Goal: Task Accomplishment & Management: Complete application form

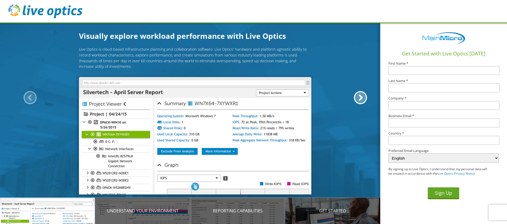
click at [274, 10] on header at bounding box center [253, 11] width 507 height 23
click at [93, 10] on header at bounding box center [253, 11] width 507 height 23
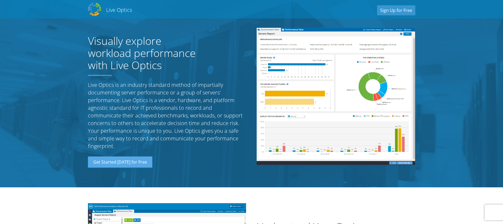
click at [41, 111] on section "Visually explore workload performance with Live Optics Live Optics is an indust…" at bounding box center [251, 94] width 503 height 188
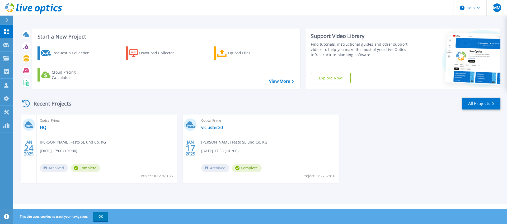
click at [161, 17] on div "Start a New Project Request a Collection Download Collector Upload Files Cloud …" at bounding box center [260, 102] width 494 height 204
click at [238, 18] on div "Start a New Project Request a Collection Download Collector Upload Files Cloud …" at bounding box center [260, 102] width 494 height 204
click at [242, 8] on header "Help MM Channel Partner Mark Maitland mark@mainmicro.com MAINMICRO TECHNOLOGIES…" at bounding box center [253, 8] width 507 height 16
drag, startPoint x: 242, startPoint y: 5, endPoint x: 230, endPoint y: 5, distance: 12.4
click at [242, 5] on header "Help MM Channel Partner Mark Maitland mark@mainmicro.com MAINMICRO TECHNOLOGIES…" at bounding box center [253, 8] width 507 height 16
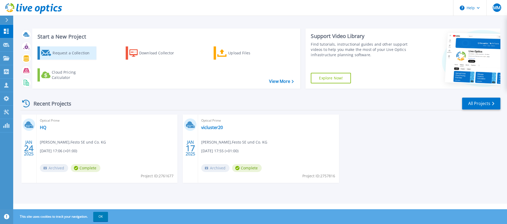
click at [78, 52] on div "Request a Collection" at bounding box center [74, 53] width 42 height 11
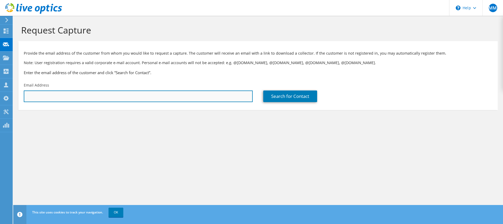
click at [203, 95] on input "text" at bounding box center [138, 97] width 229 height 12
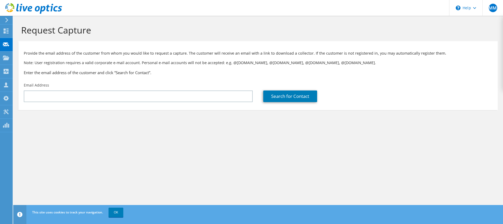
click at [391, 81] on div "Search for Contact" at bounding box center [378, 92] width 240 height 25
click at [382, 86] on div "Search for Contact" at bounding box center [378, 92] width 240 height 25
click at [400, 8] on header "MM Channel Partner [PERSON_NAME] [EMAIL_ADDRESS][DOMAIN_NAME] MAINMICRO TECHNOL…" at bounding box center [251, 8] width 503 height 16
